Goal: Navigation & Orientation: Find specific page/section

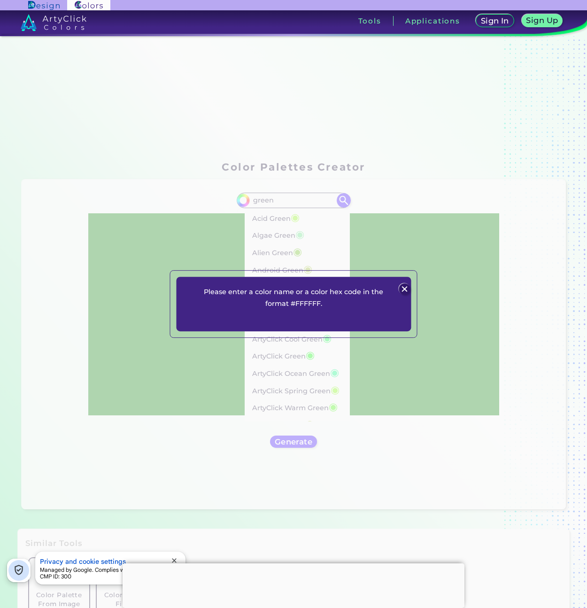
click at [405, 285] on img at bounding box center [404, 288] width 11 height 11
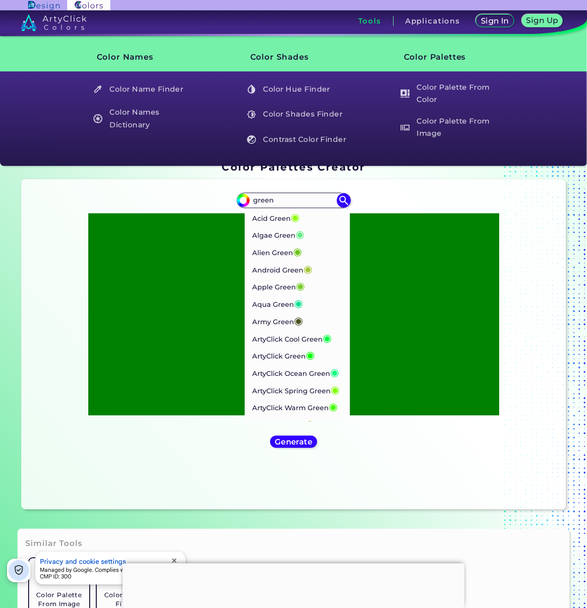
click at [369, 22] on h3 "Tools" at bounding box center [369, 20] width 23 height 7
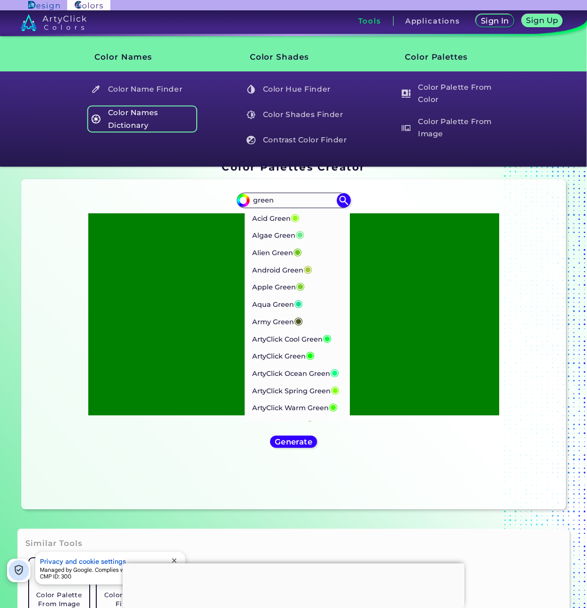
click at [162, 111] on h5 "Color Names Dictionary" at bounding box center [142, 119] width 110 height 27
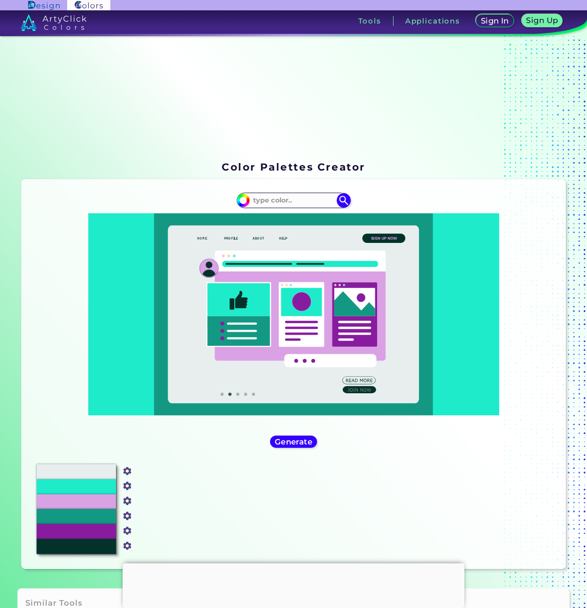
click at [369, 30] on div "Sign In Sign Up My Profile My Details Color Palettes Sign Out Tools Applications" at bounding box center [401, 24] width 370 height 28
click at [369, 24] on h3 "Tools" at bounding box center [369, 20] width 23 height 7
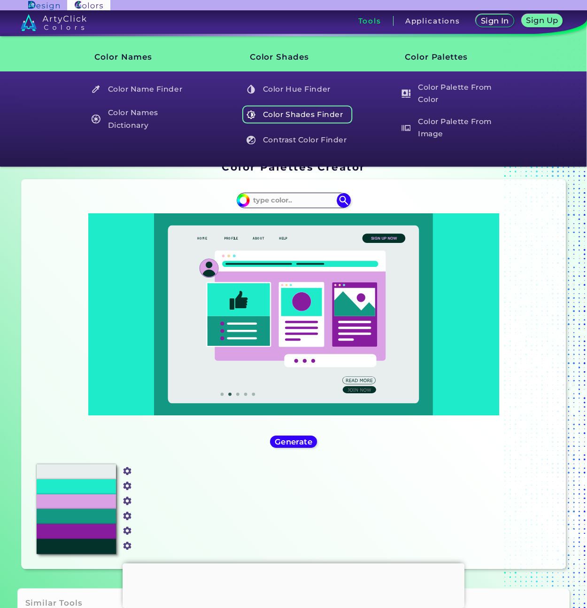
click at [323, 106] on h5 "Color Shades Finder" at bounding box center [297, 115] width 110 height 18
